Goal: Task Accomplishment & Management: Complete application form

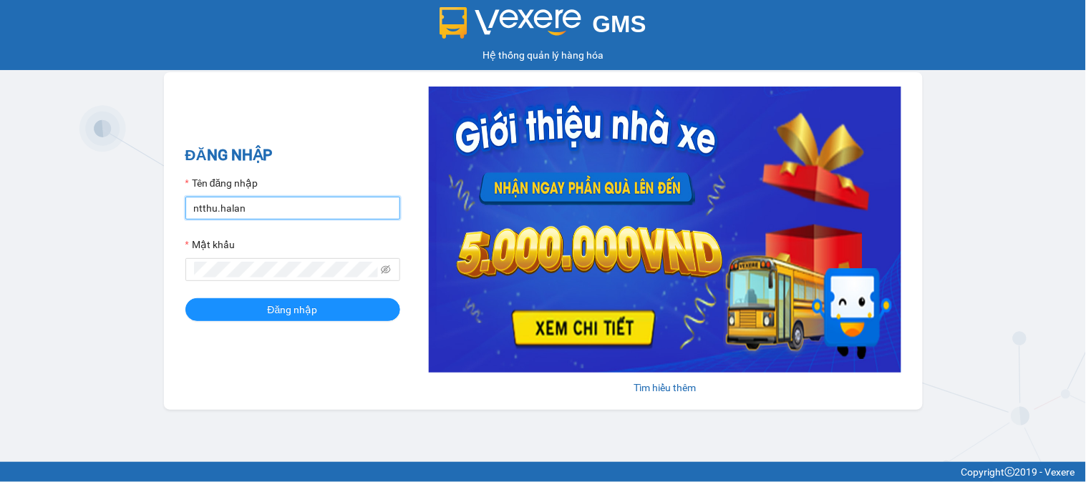
click at [341, 202] on input "ntthu.halan" at bounding box center [292, 208] width 215 height 23
type input "tthtrang.halan"
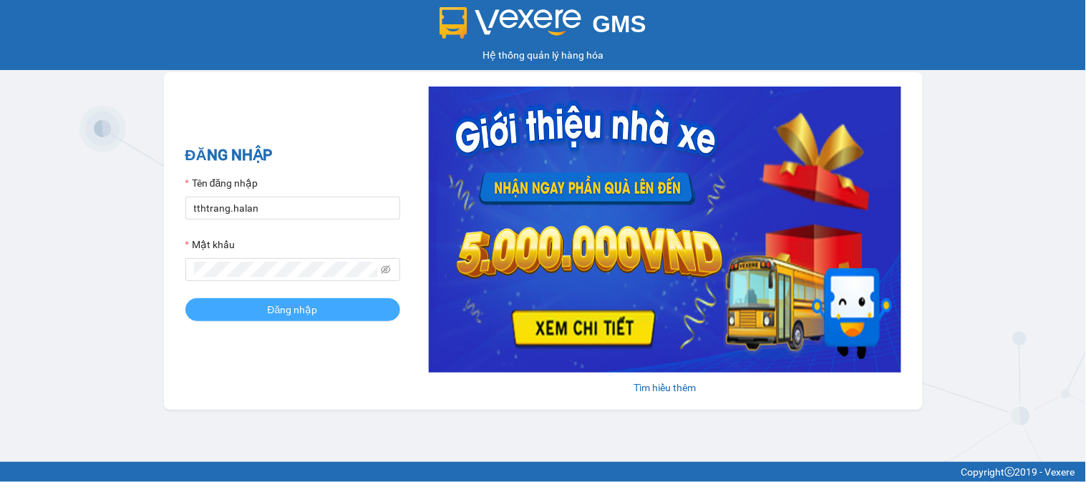
click at [303, 311] on span "Đăng nhập" at bounding box center [293, 310] width 50 height 16
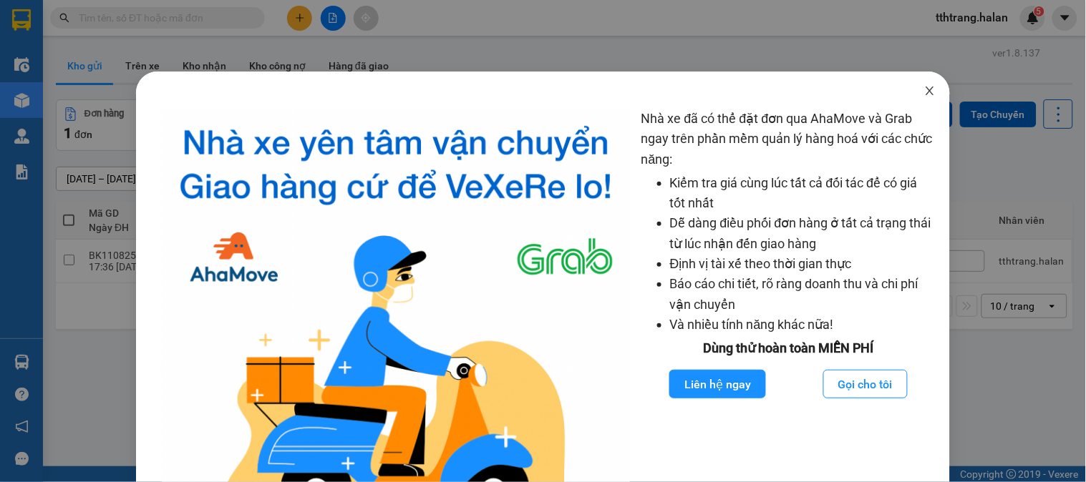
click at [922, 97] on span "Close" at bounding box center [930, 92] width 40 height 40
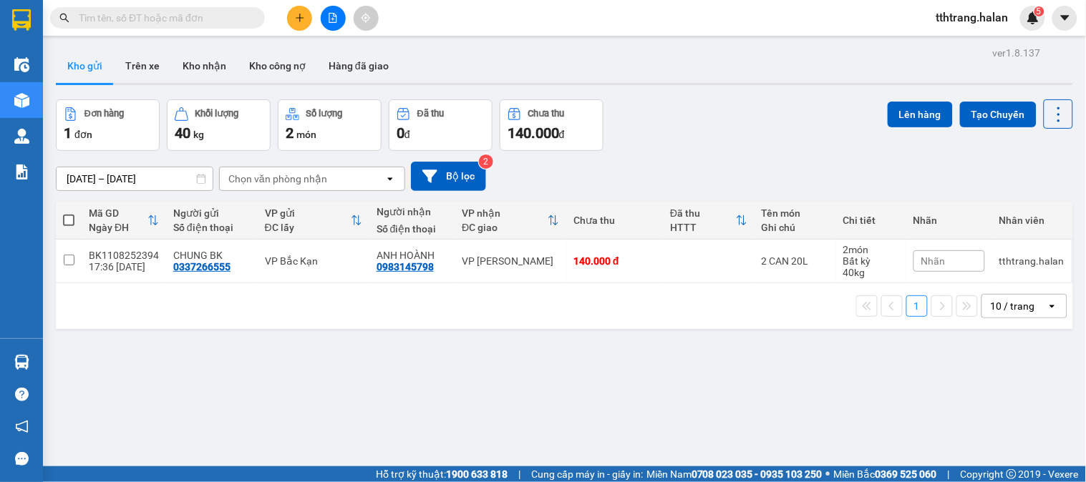
click at [298, 14] on icon "plus" at bounding box center [300, 18] width 10 height 10
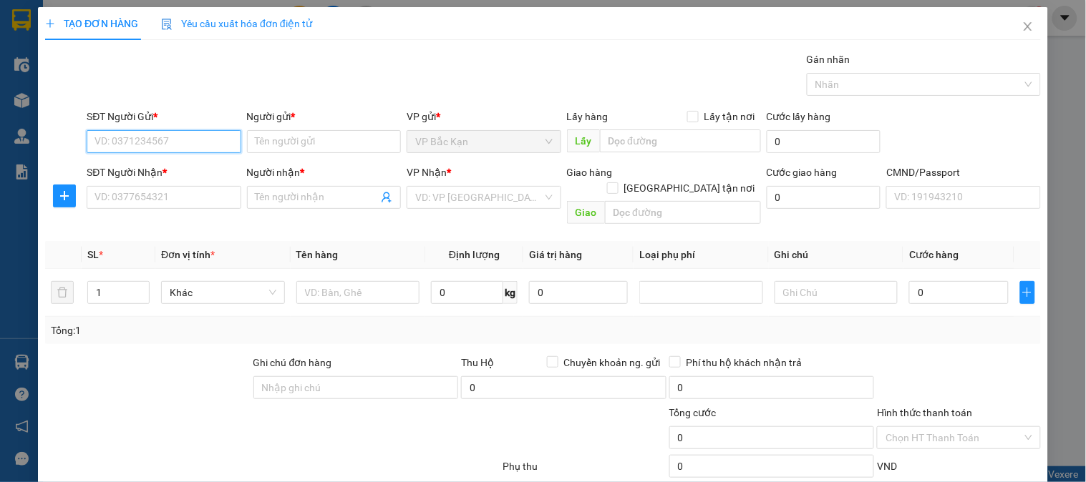
click at [175, 133] on input "SĐT Người Gửi *" at bounding box center [164, 141] width 154 height 23
type input "0987487777"
click at [175, 134] on input "0987487777" at bounding box center [164, 141] width 154 height 23
click at [187, 170] on div "0987487777 - VIỆT NGUYỄN" at bounding box center [161, 170] width 135 height 16
type input "VIỆT NGUYỄN"
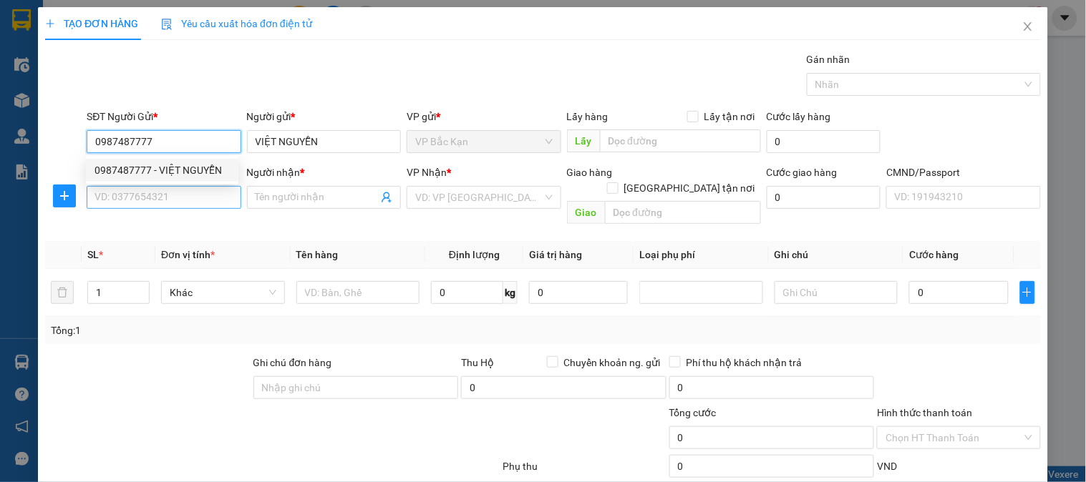
type input "0987487777"
click at [188, 195] on input "SĐT Người Nhận *" at bounding box center [164, 197] width 154 height 23
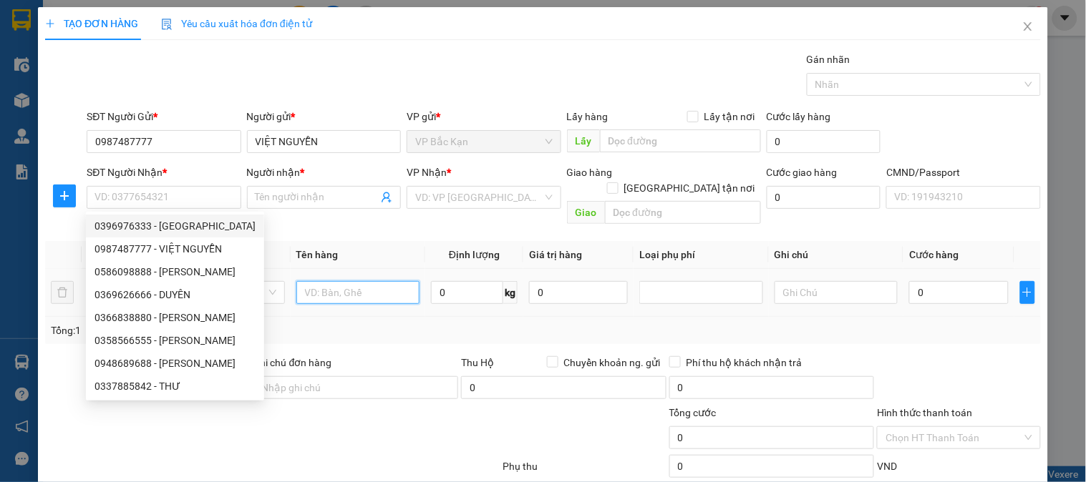
click at [335, 281] on input "text" at bounding box center [358, 292] width 124 height 23
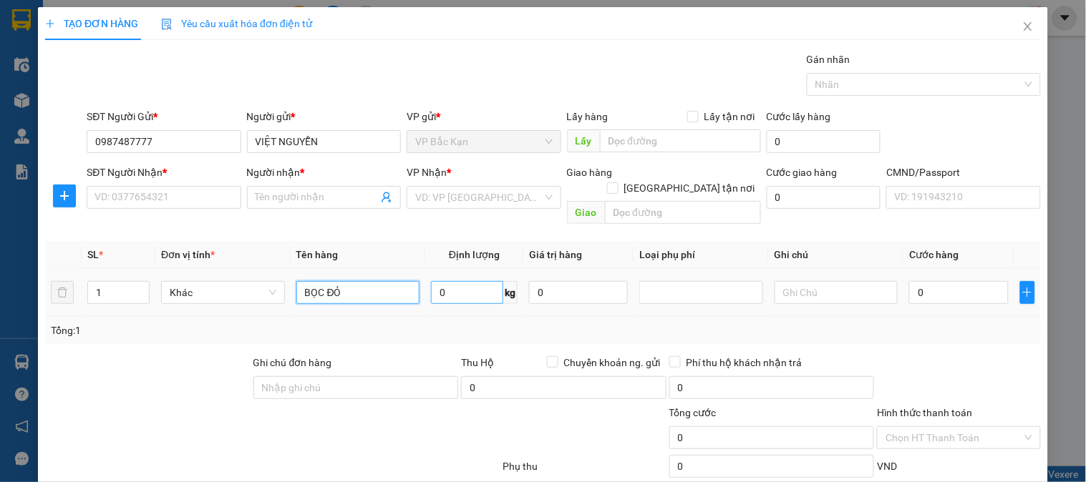
type input "BỌC ĐỎ"
click at [463, 283] on input "0" at bounding box center [467, 292] width 72 height 23
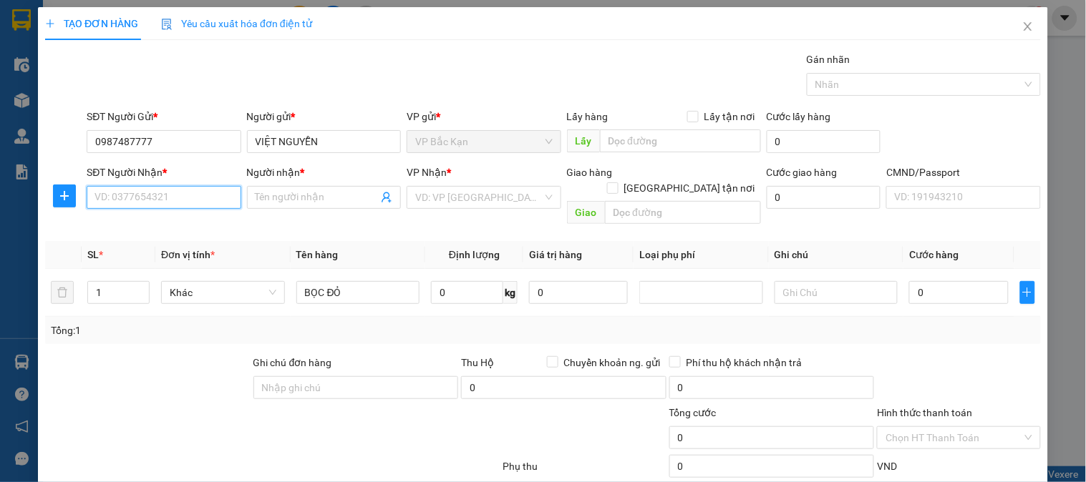
click at [191, 196] on input "SĐT Người Nhận *" at bounding box center [164, 197] width 154 height 23
type input "0902046663"
click at [174, 227] on div "0902046663 - QUANG" at bounding box center [161, 226] width 135 height 16
type input "QUANG"
type input "0902046663"
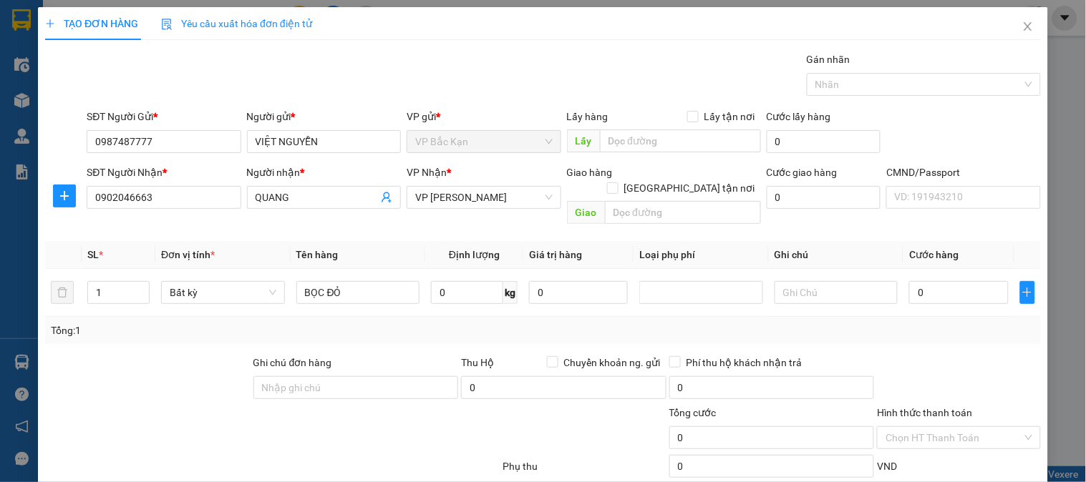
click at [439, 209] on div "VP Nhận * VP [PERSON_NAME]" at bounding box center [483, 190] width 154 height 50
click at [453, 188] on span "VP [PERSON_NAME]" at bounding box center [483, 197] width 137 height 21
type input "S"
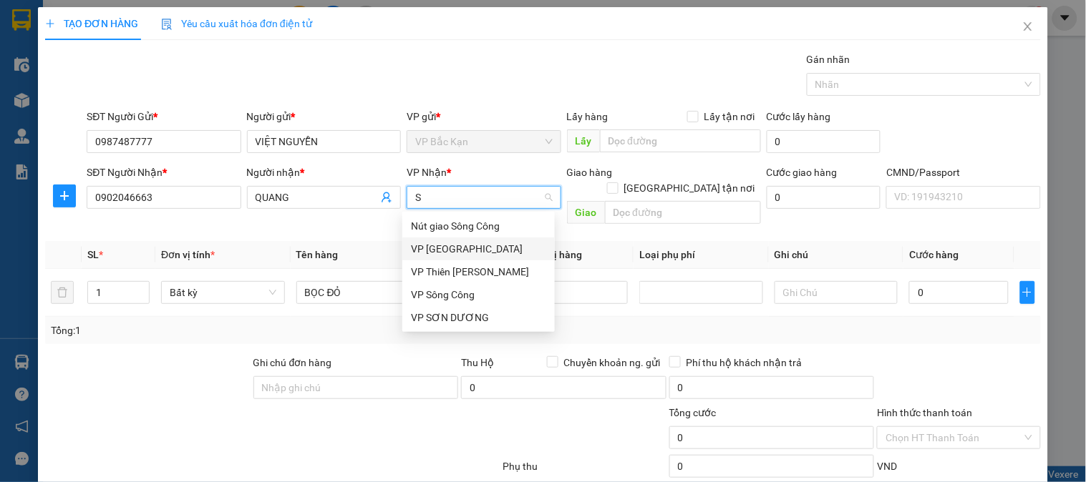
click at [439, 252] on div "VP [GEOGRAPHIC_DATA]" at bounding box center [478, 249] width 135 height 16
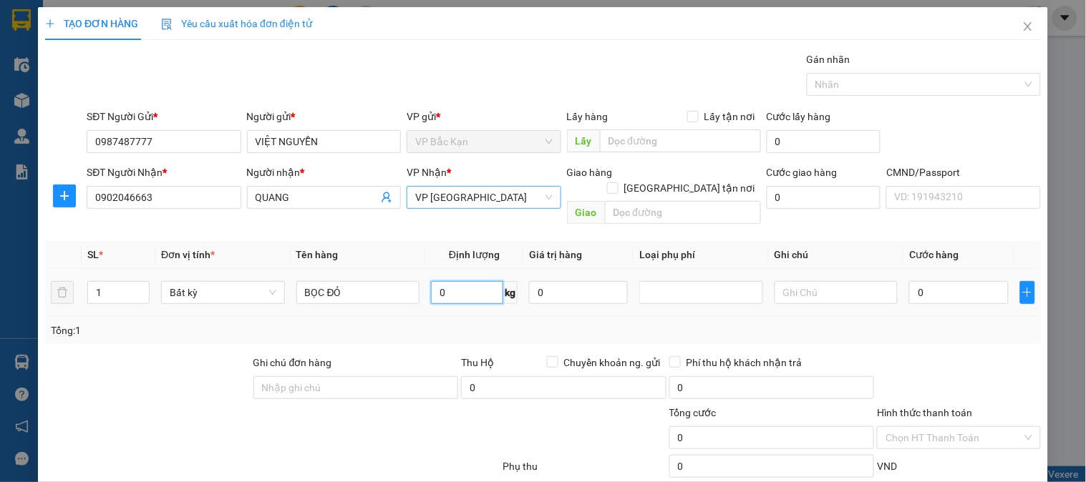
click at [465, 283] on input "0" at bounding box center [467, 292] width 72 height 23
type input "1"
click at [468, 323] on div "Tổng: 1" at bounding box center [543, 331] width 984 height 16
click at [531, 333] on div "Transit Pickup Surcharge Ids Transit Deliver Surcharge Ids Transit Deliver Surc…" at bounding box center [542, 299] width 995 height 494
type input "35.000"
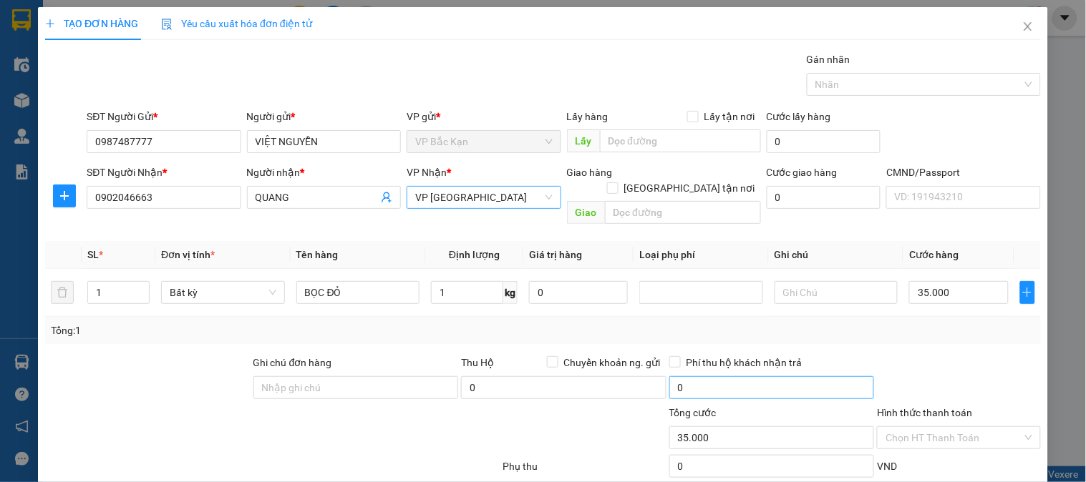
type input "35.000"
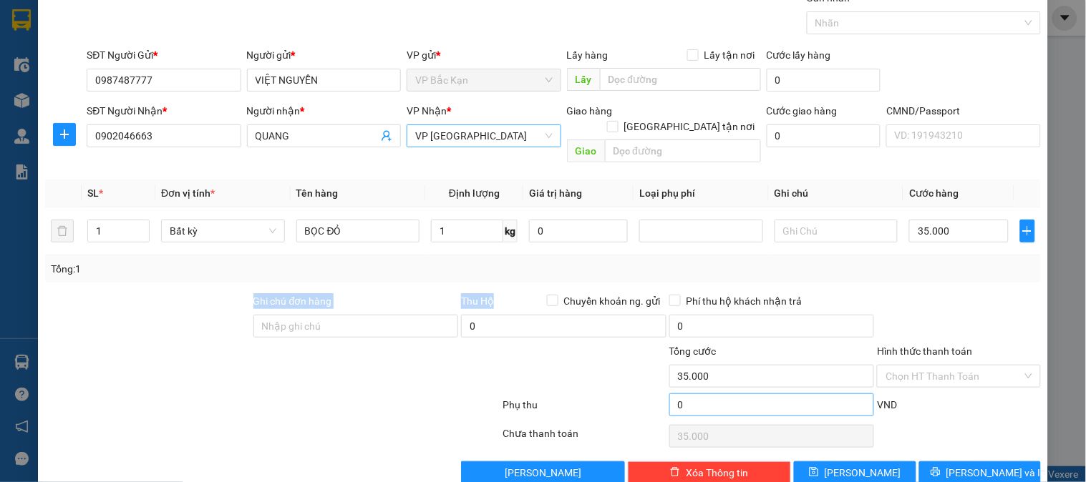
scroll to position [75, 0]
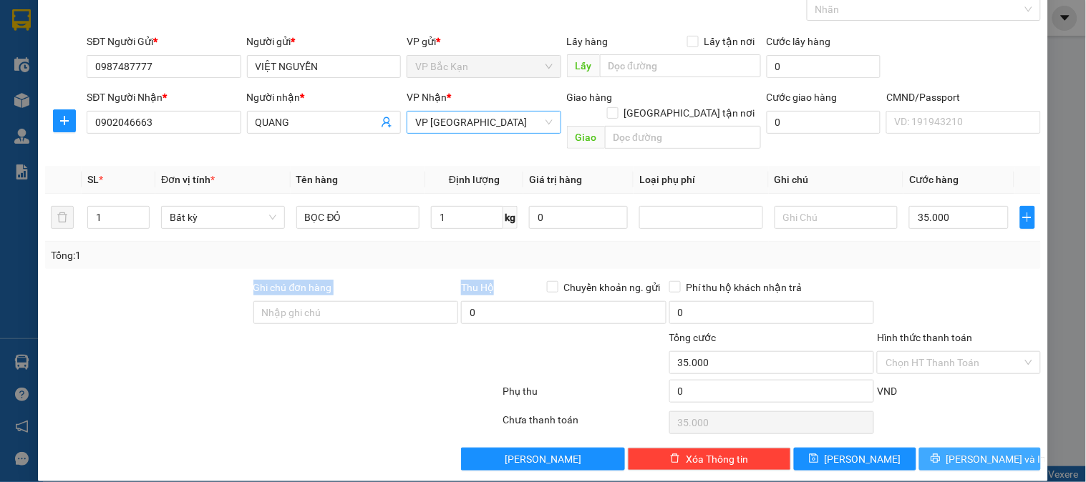
drag, startPoint x: 976, startPoint y: 440, endPoint x: 988, endPoint y: 431, distance: 14.8
click at [978, 452] on span "[PERSON_NAME] và In" at bounding box center [996, 460] width 100 height 16
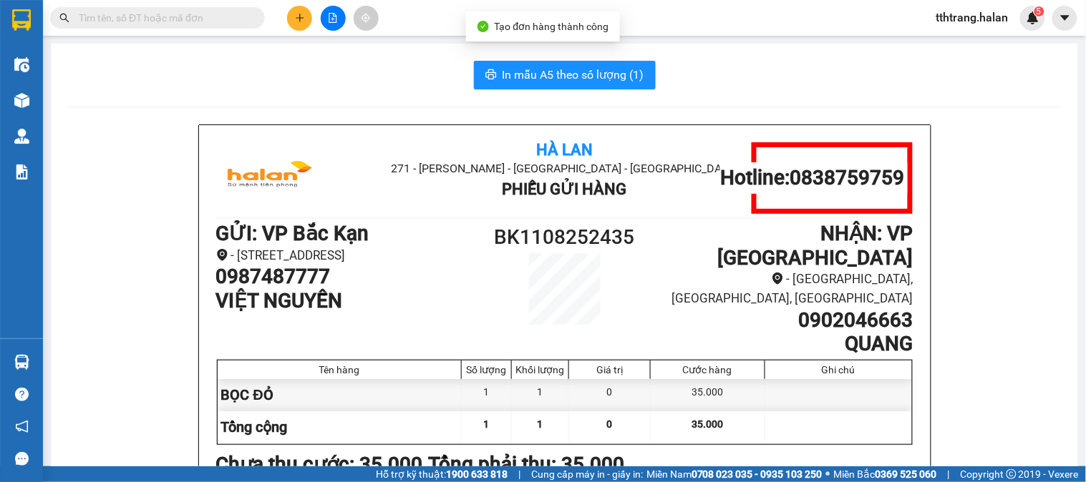
drag, startPoint x: 638, startPoint y: 96, endPoint x: 582, endPoint y: 52, distance: 70.7
drag, startPoint x: 590, startPoint y: 89, endPoint x: 614, endPoint y: 54, distance: 41.7
click at [590, 82] on button "In mẫu A5 theo số lượng (1)" at bounding box center [565, 75] width 182 height 29
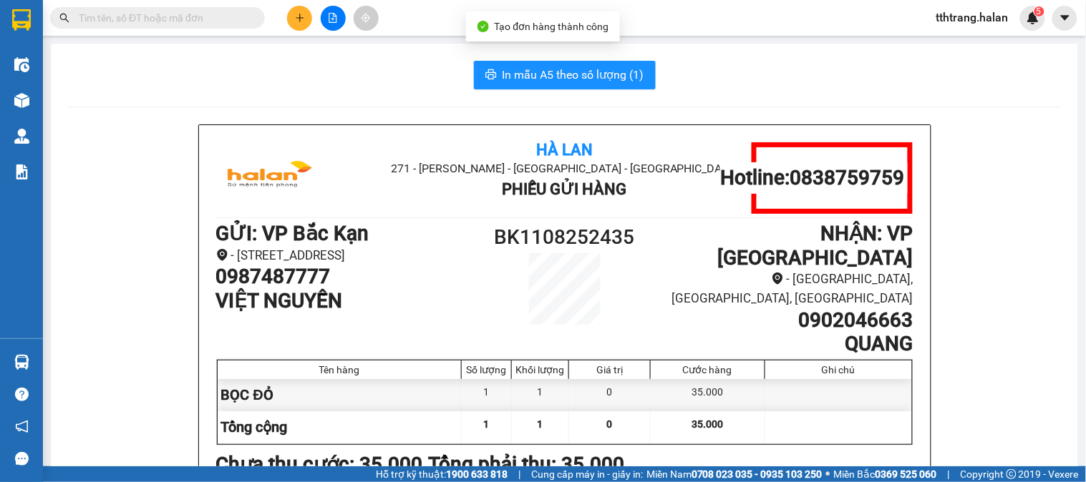
click at [235, 21] on input "text" at bounding box center [163, 18] width 169 height 16
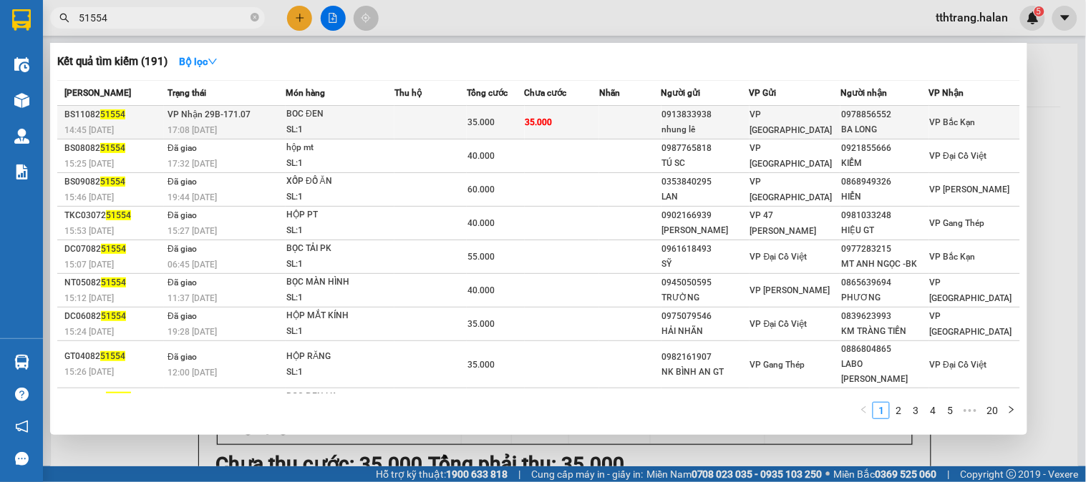
type input "51554"
click at [616, 120] on td at bounding box center [630, 123] width 62 height 34
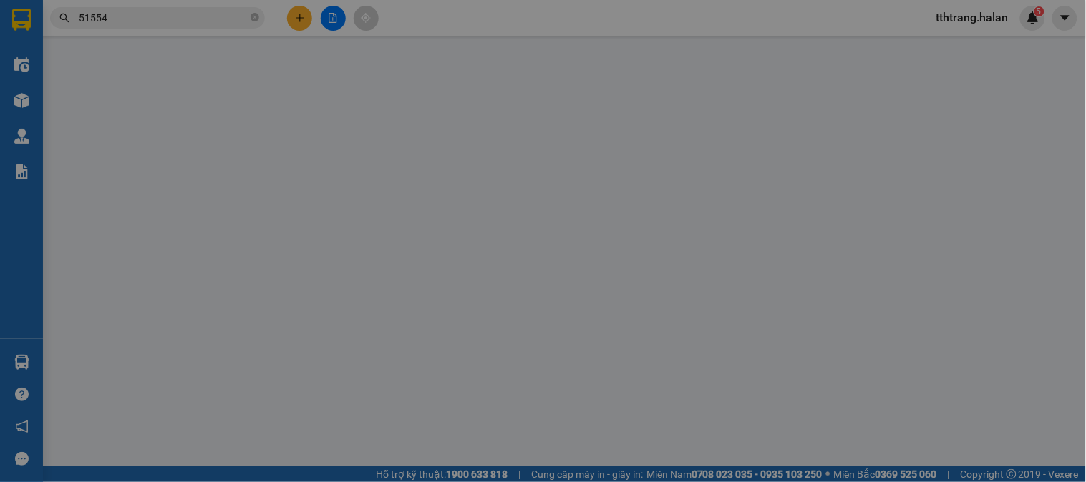
type input "0913833938"
type input "nhung lê"
type input "0978856552"
type input "BA LONG"
type input "35.000"
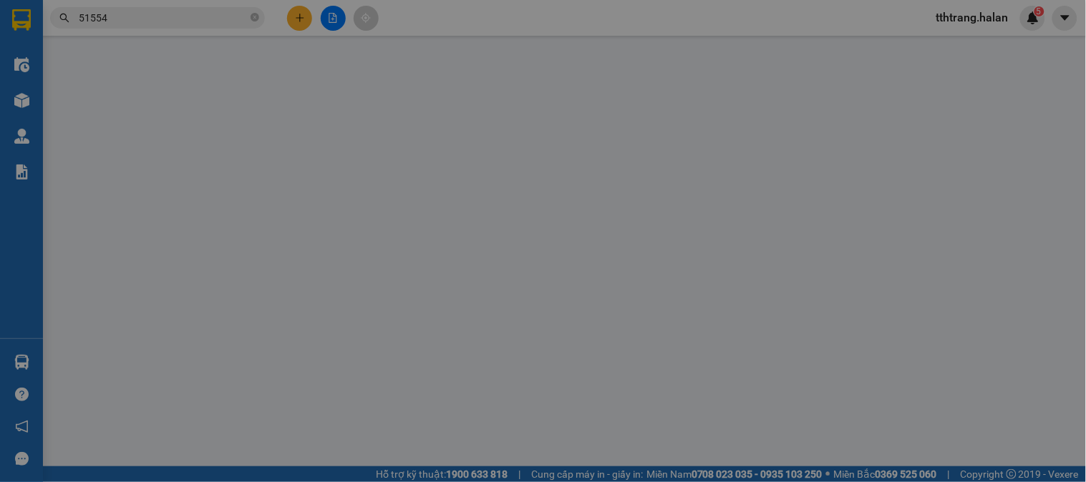
type input "35.000"
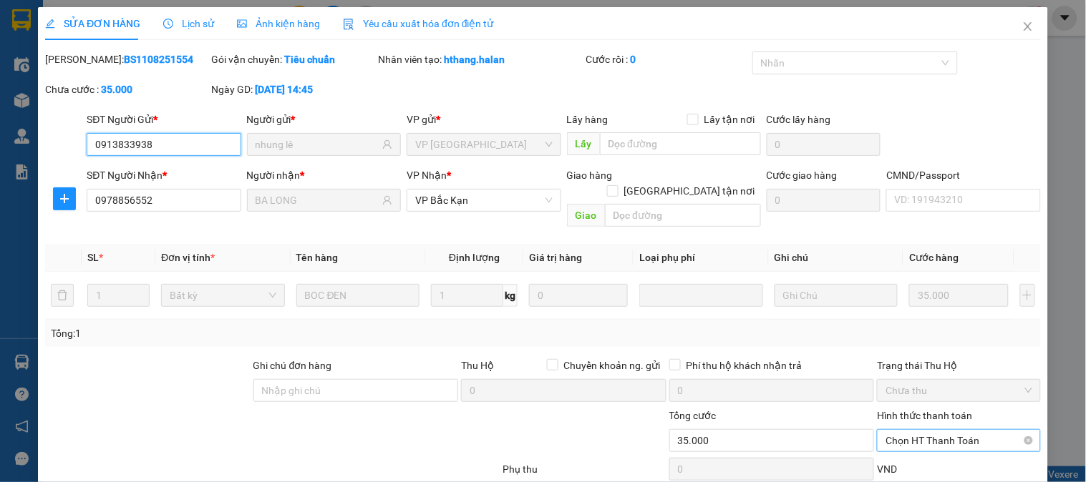
click at [983, 430] on span "Chọn HT Thanh Toán" at bounding box center [958, 440] width 146 height 21
click at [940, 446] on div "Tại văn phòng" at bounding box center [949, 454] width 145 height 16
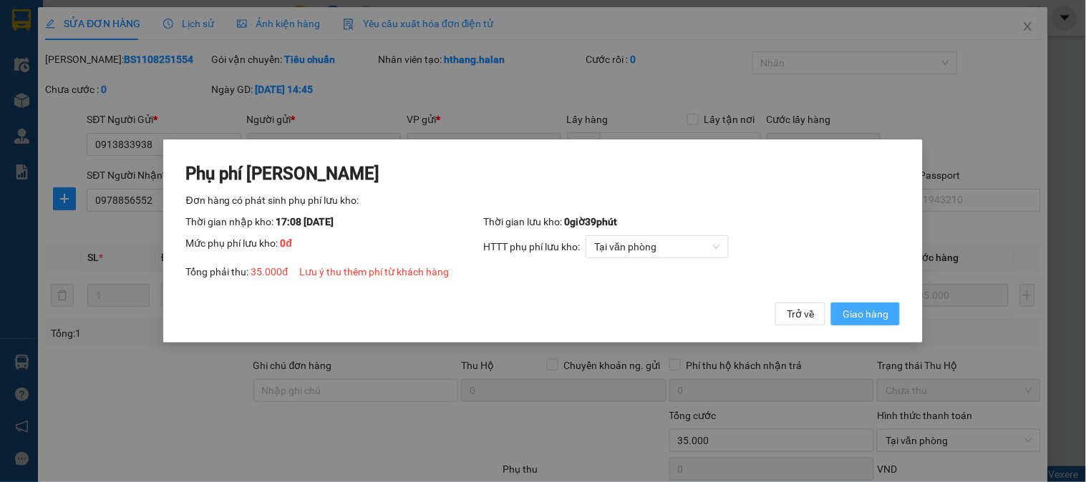
click at [848, 318] on span "Giao hàng" at bounding box center [865, 314] width 46 height 16
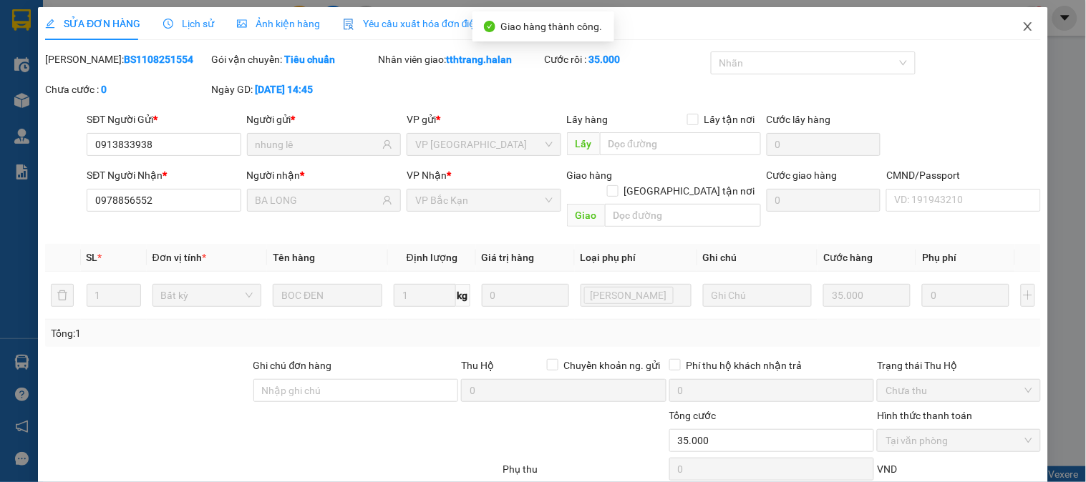
click at [1020, 20] on span "Close" at bounding box center [1028, 27] width 40 height 40
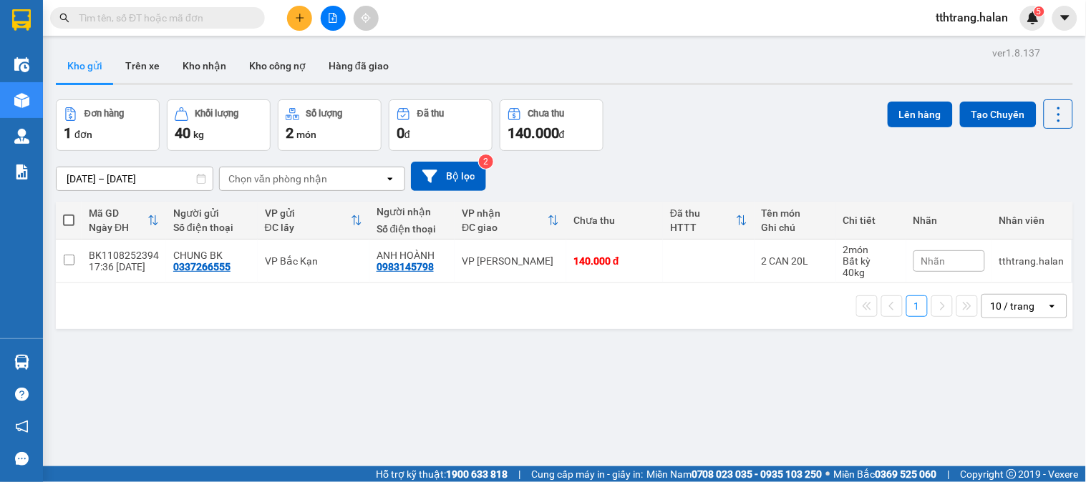
click at [298, 26] on button at bounding box center [299, 18] width 25 height 25
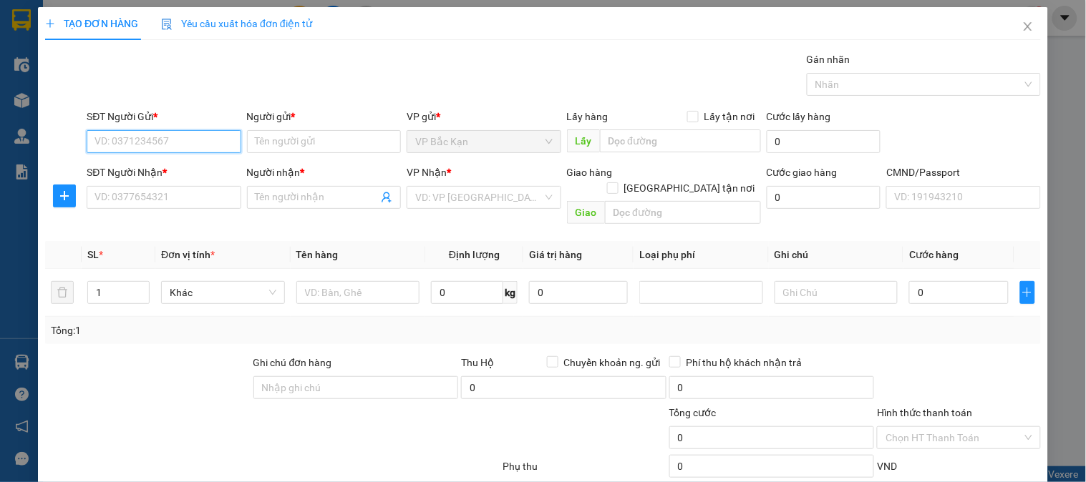
drag, startPoint x: 215, startPoint y: 130, endPoint x: 225, endPoint y: 125, distance: 10.9
click at [225, 125] on div "SĐT Người Gửi * VD: 0371234567" at bounding box center [164, 134] width 154 height 50
click at [205, 148] on input "0344975917" at bounding box center [164, 141] width 154 height 23
type input "0344975917"
click at [190, 149] on div "SĐT Người Gửi * 0344975917" at bounding box center [164, 134] width 154 height 50
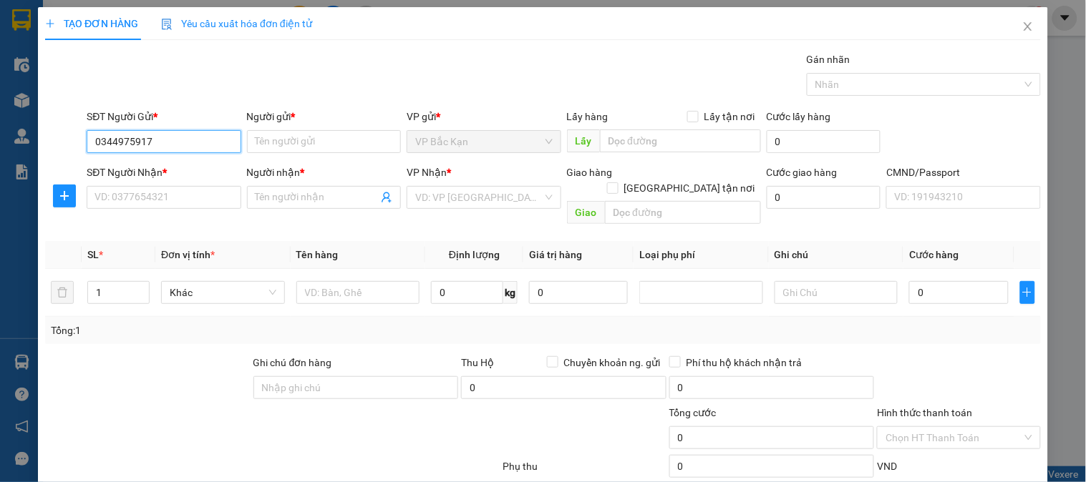
click at [190, 149] on input "0344975917" at bounding box center [164, 141] width 154 height 23
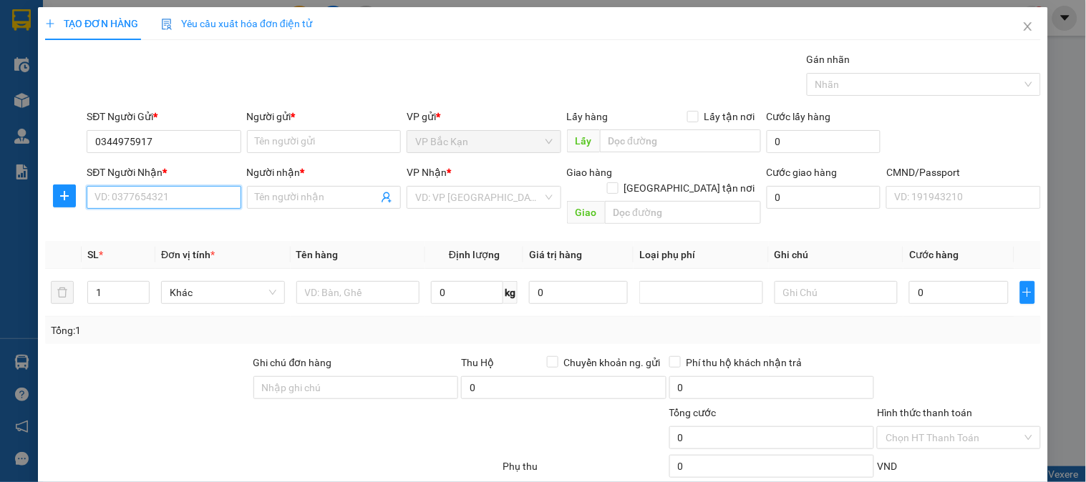
click at [182, 187] on input "SĐT Người Nhận *" at bounding box center [164, 197] width 154 height 23
click at [181, 194] on input "SĐT Người Nhận *" at bounding box center [164, 197] width 154 height 23
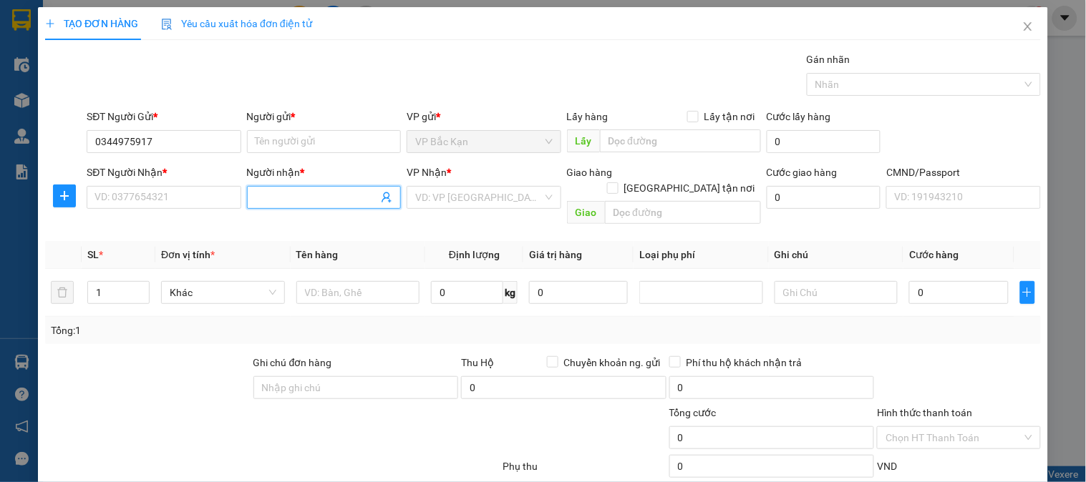
click at [247, 190] on span at bounding box center [324, 197] width 154 height 23
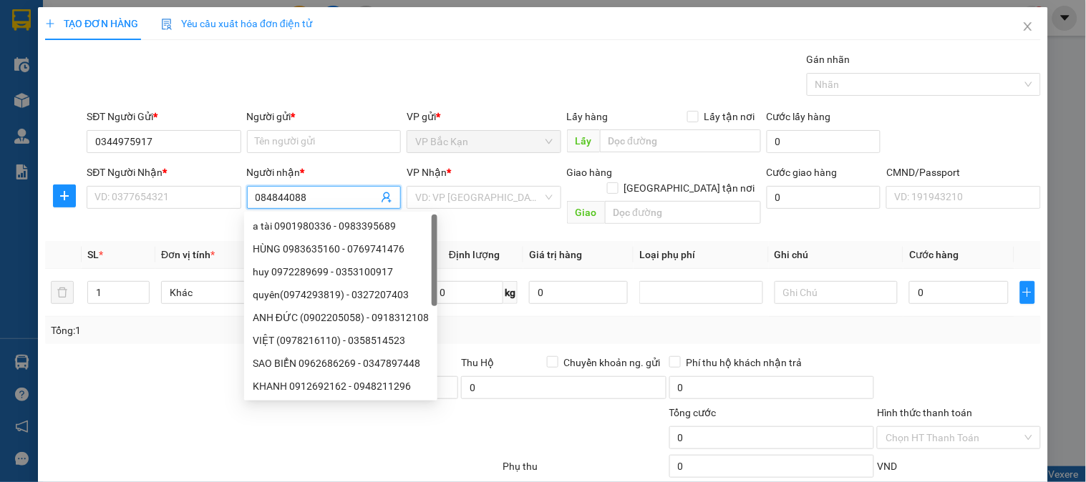
type input "0848440888"
drag, startPoint x: 340, startPoint y: 198, endPoint x: 0, endPoint y: 176, distance: 340.6
click at [0, 176] on div "TẠO ĐƠN HÀNG Yêu cầu xuất hóa đơn điện tử Transit Pickup Surcharge Ids Transit …" at bounding box center [543, 241] width 1086 height 482
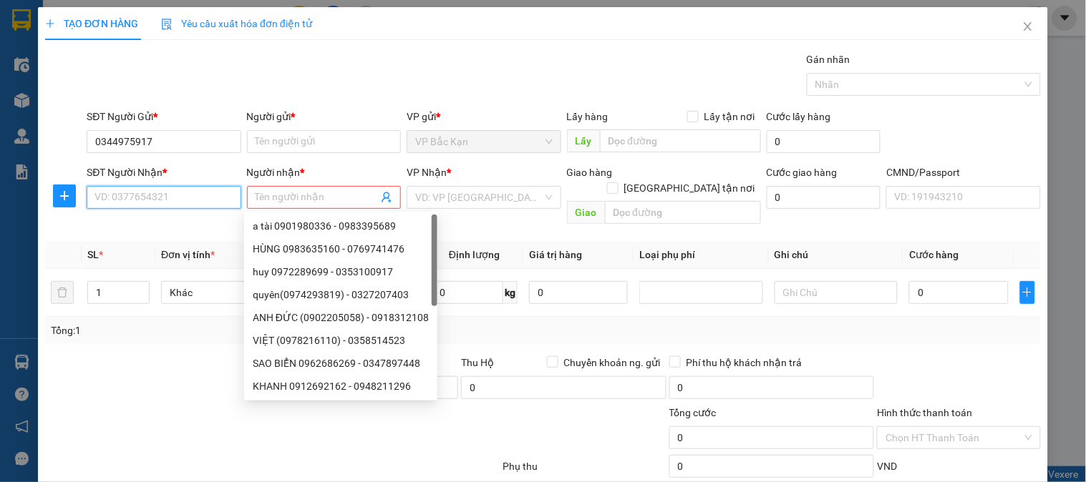
click at [175, 195] on input "SĐT Người Nhận *" at bounding box center [164, 197] width 154 height 23
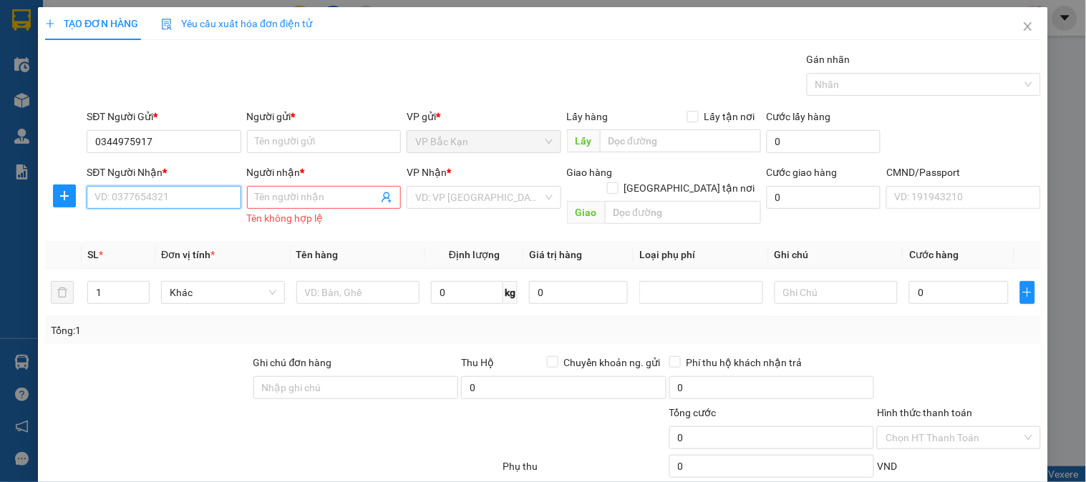
paste input "0848440888"
type input "0848440888"
click at [182, 197] on input "0848440888" at bounding box center [164, 197] width 154 height 23
click at [186, 220] on div "0848440888 - VŨ ANH THẮNG" at bounding box center [164, 226] width 141 height 16
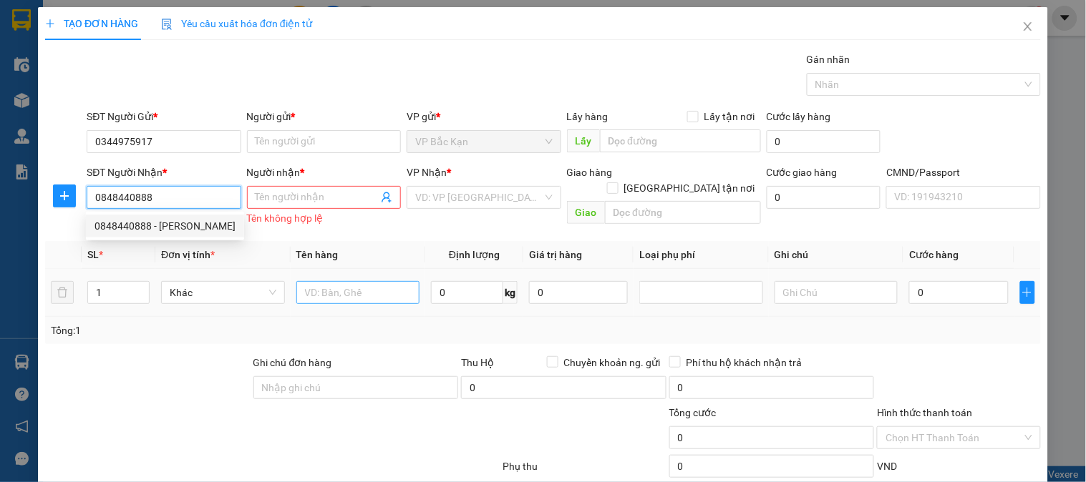
type input "VŨ ANH THẮNG"
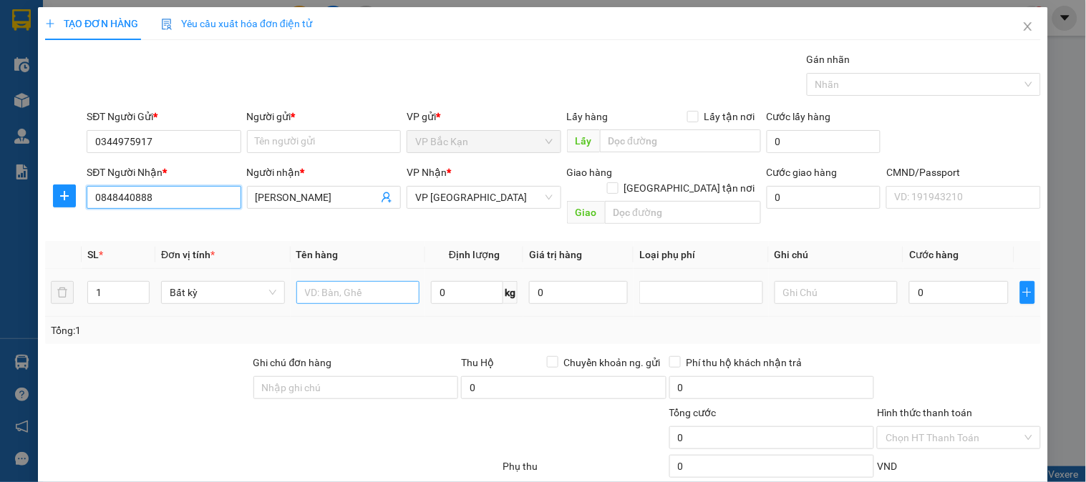
type input "0848440888"
click at [384, 285] on input "text" at bounding box center [358, 292] width 124 height 23
type input "PBI"
type input "0.1"
type input "35.000"
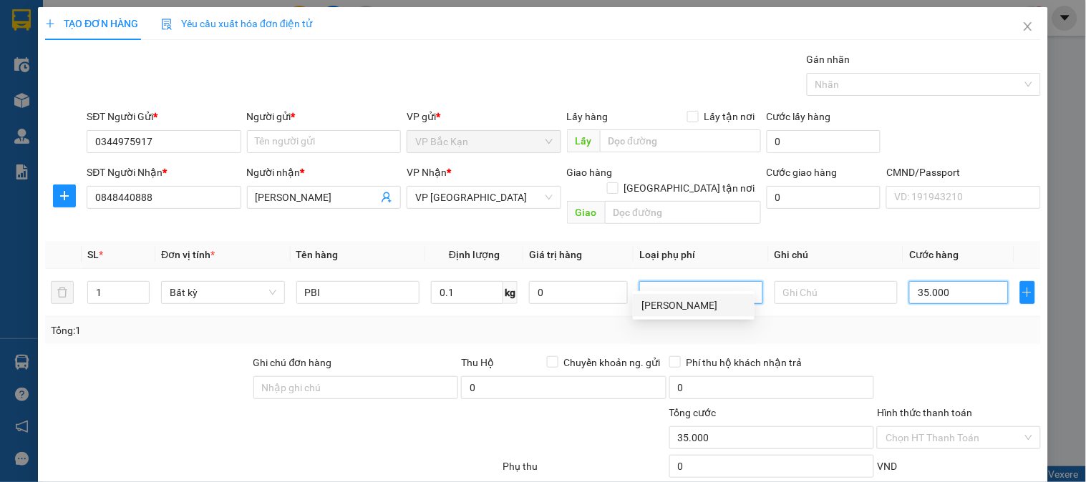
type input "35.000"
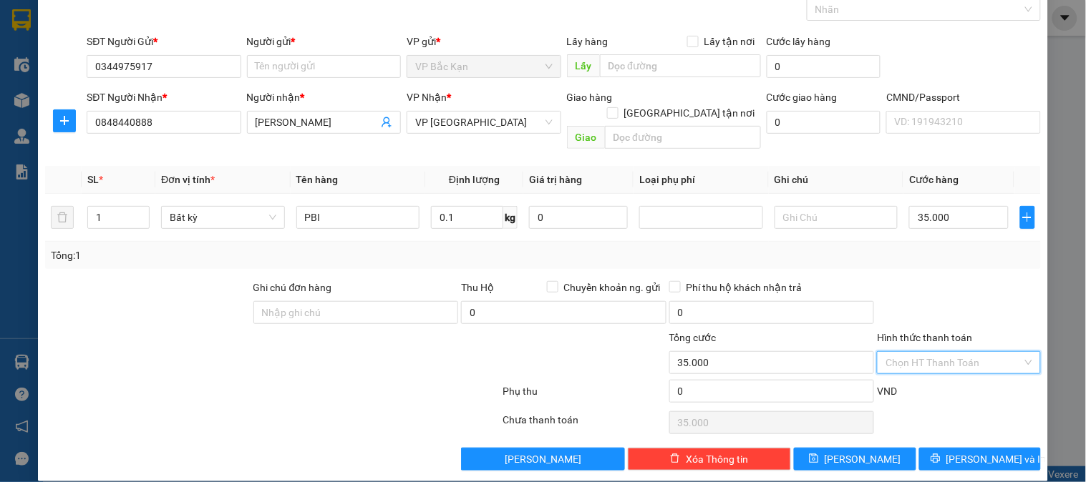
click at [939, 352] on input "Hình thức thanh toán" at bounding box center [953, 362] width 136 height 21
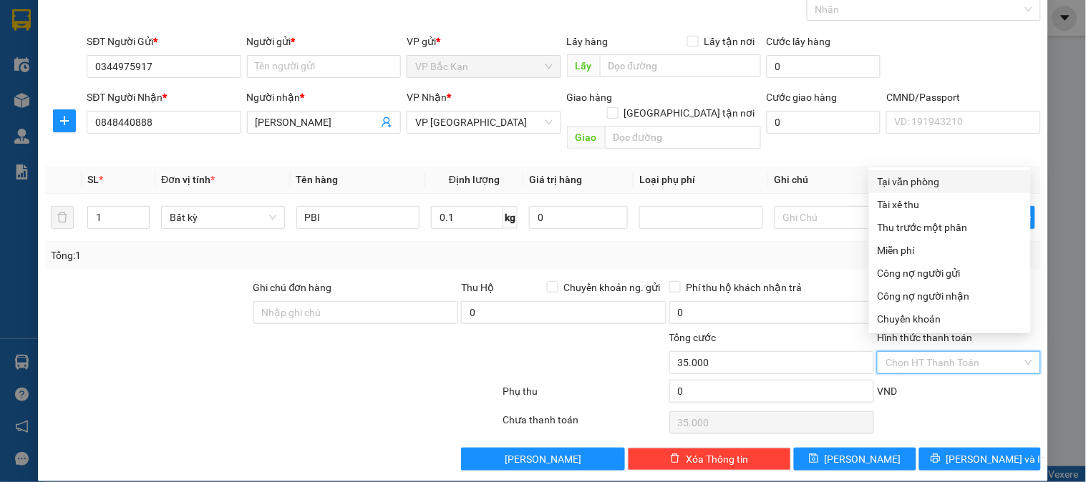
click at [882, 187] on div "Tại văn phòng" at bounding box center [949, 182] width 145 height 16
type input "0"
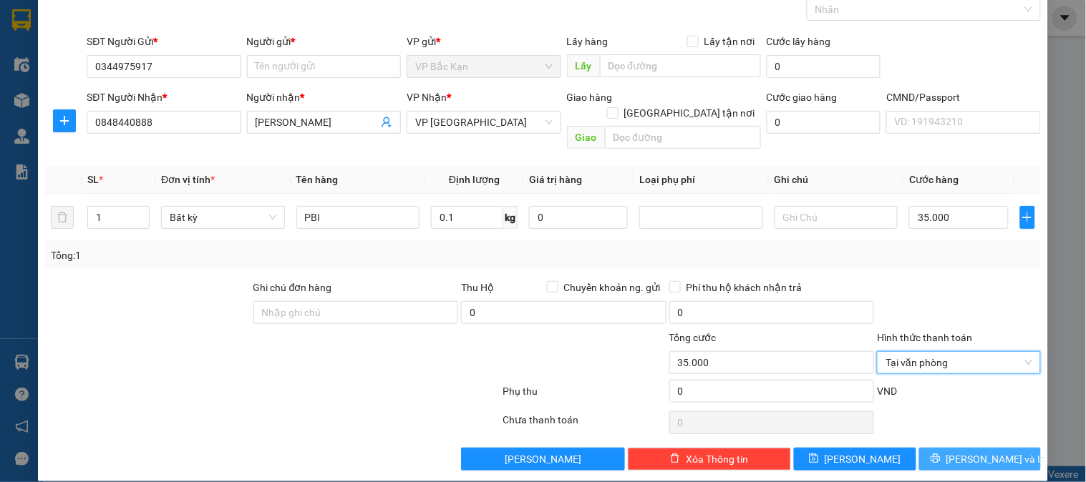
click at [935, 448] on button "[PERSON_NAME] và In" at bounding box center [980, 459] width 122 height 23
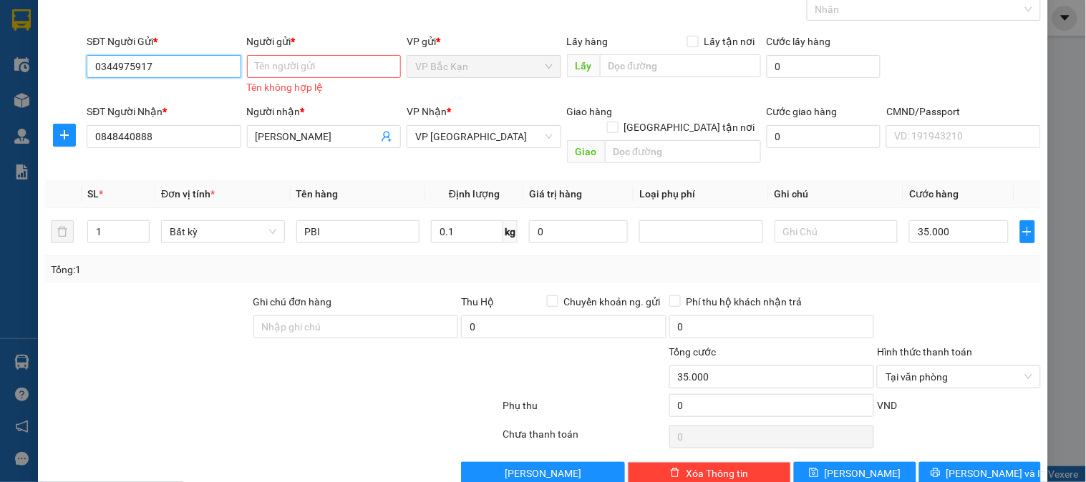
click at [182, 64] on input "0344975917" at bounding box center [164, 66] width 154 height 23
click at [337, 65] on input "Người gửi *" at bounding box center [324, 66] width 154 height 23
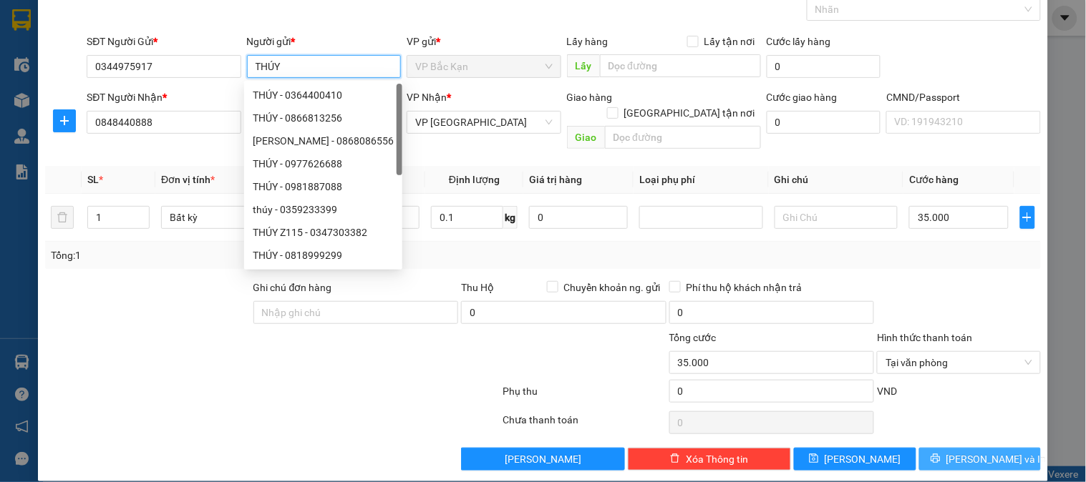
type input "THÚY"
drag, startPoint x: 966, startPoint y: 447, endPoint x: 990, endPoint y: 444, distance: 24.5
click at [974, 452] on span "[PERSON_NAME] và In" at bounding box center [996, 460] width 100 height 16
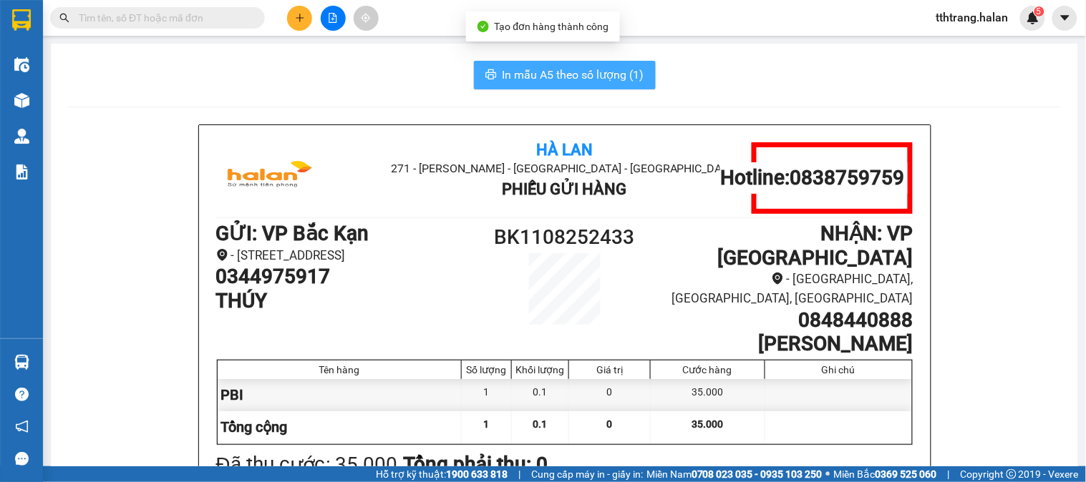
click at [537, 75] on span "In mẫu A5 theo số lượng (1)" at bounding box center [573, 75] width 142 height 18
